Goal: Task Accomplishment & Management: Use online tool/utility

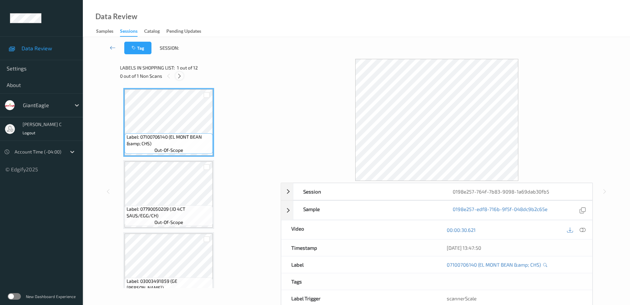
click at [178, 75] on icon at bounding box center [180, 76] width 6 height 6
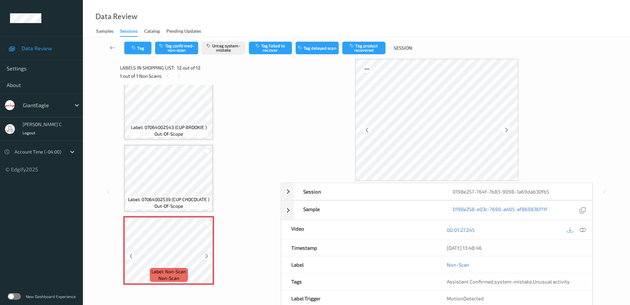
click at [206, 257] on icon at bounding box center [207, 256] width 6 height 6
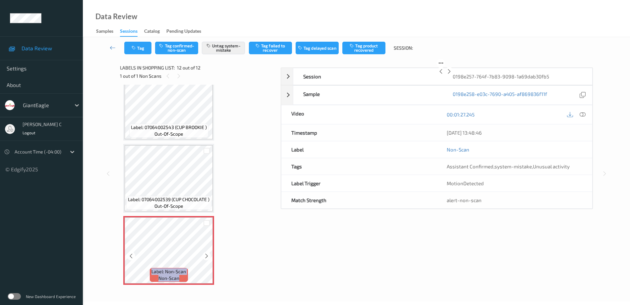
click at [206, 257] on icon at bounding box center [207, 256] width 6 height 6
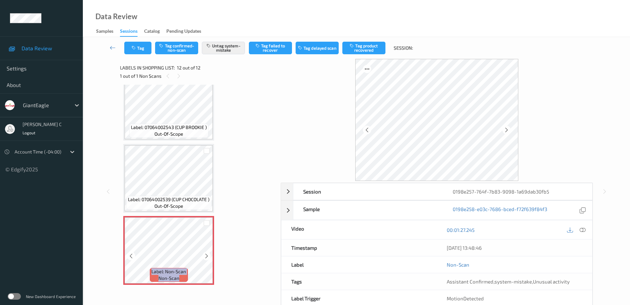
click at [206, 257] on icon at bounding box center [207, 256] width 6 height 6
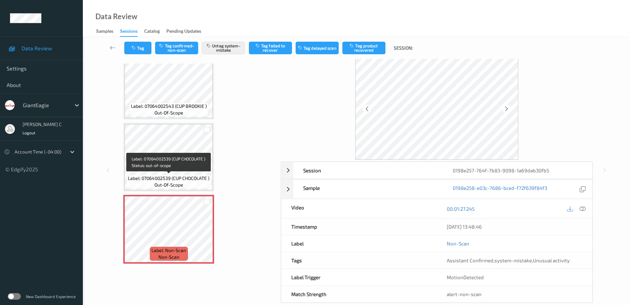
scroll to position [33, 0]
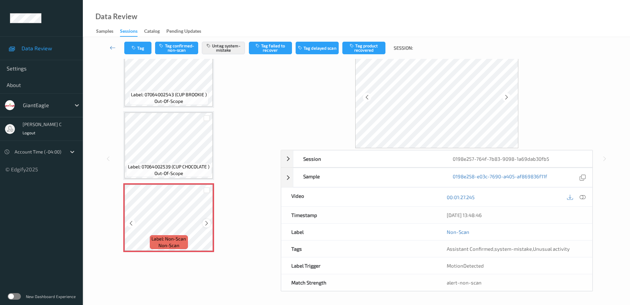
click at [208, 223] on icon at bounding box center [207, 224] width 6 height 6
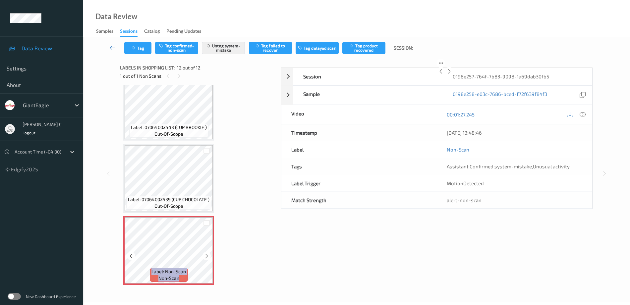
click at [208, 253] on icon at bounding box center [207, 256] width 6 height 6
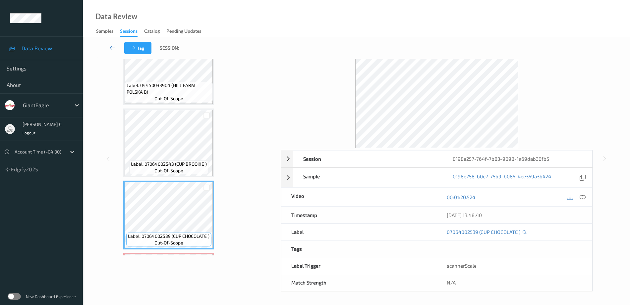
scroll to position [583, 0]
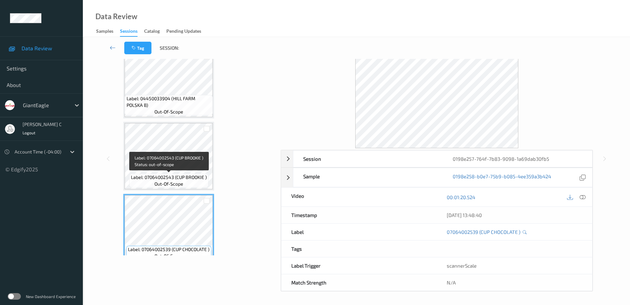
click at [174, 177] on span "Label: 07064002543 (CUP BROOKIE )" at bounding box center [169, 177] width 76 height 7
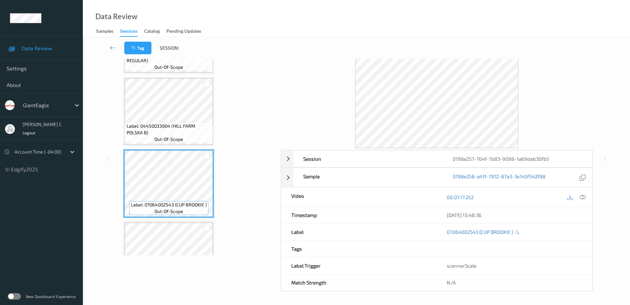
scroll to position [542, 0]
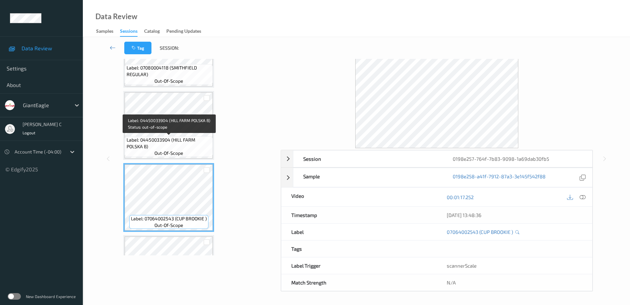
click at [171, 138] on span "Label: 04450033904 (HILL FARM POLSKA B)" at bounding box center [169, 143] width 85 height 13
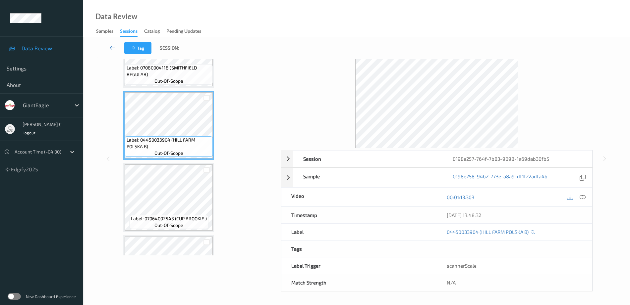
click at [583, 197] on icon at bounding box center [582, 197] width 6 height 6
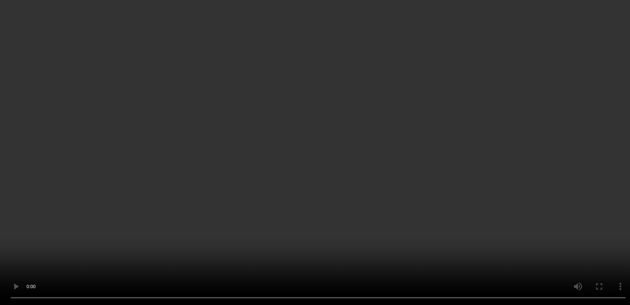
scroll to position [666, 0]
